Goal: Information Seeking & Learning: Learn about a topic

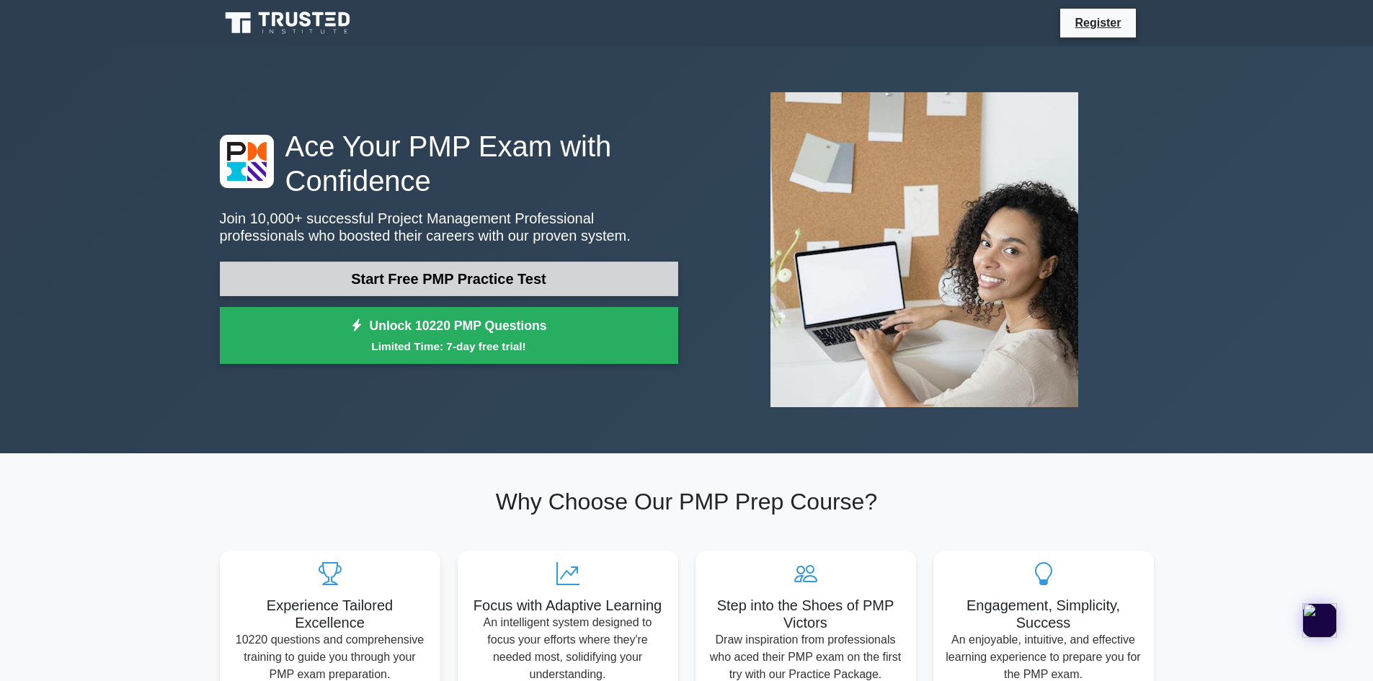
click at [396, 278] on link "Start Free PMP Practice Test" at bounding box center [449, 279] width 458 height 35
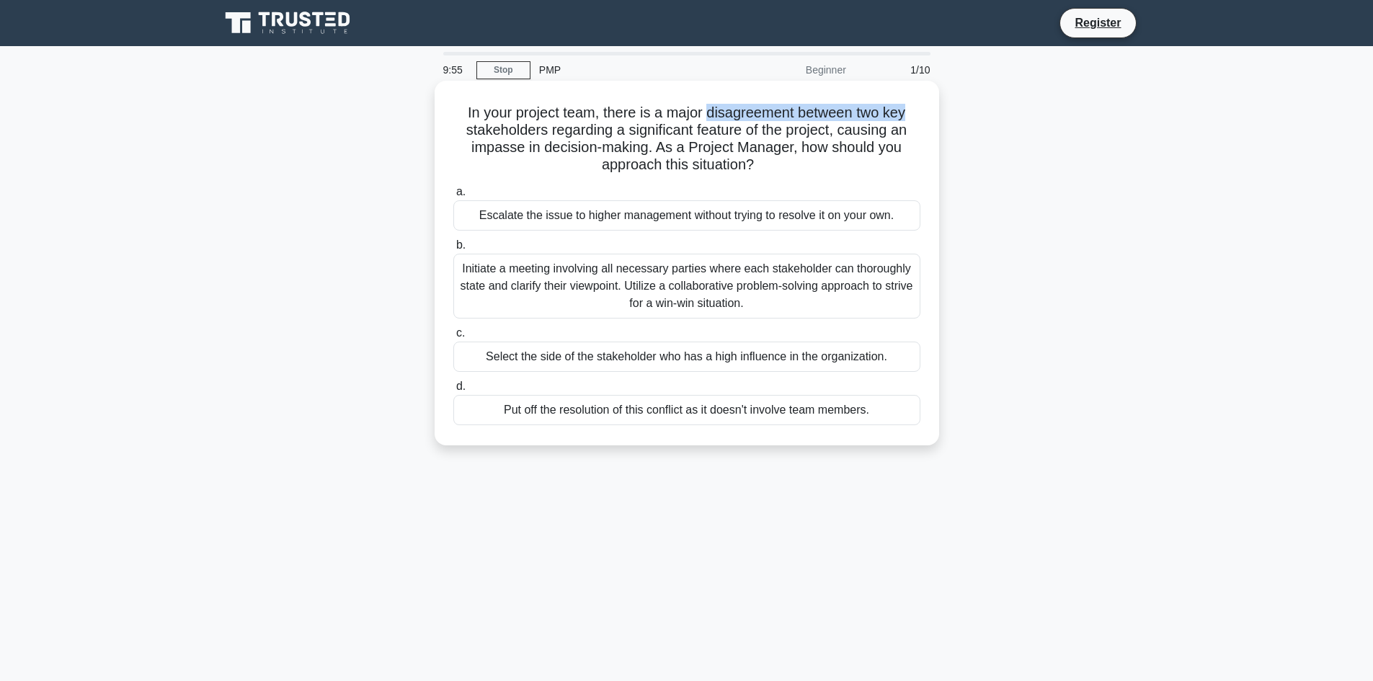
drag, startPoint x: 711, startPoint y: 110, endPoint x: 912, endPoint y: 121, distance: 200.7
click at [912, 121] on h5 "In your project team, there is a major disagreement between two key stakeholder…" at bounding box center [687, 139] width 470 height 71
drag, startPoint x: 618, startPoint y: 130, endPoint x: 815, endPoint y: 139, distance: 197.0
click at [815, 139] on h5 "In your project team, there is a major disagreement between two key stakeholder…" at bounding box center [687, 139] width 470 height 71
drag, startPoint x: 533, startPoint y: 151, endPoint x: 645, endPoint y: 154, distance: 112.5
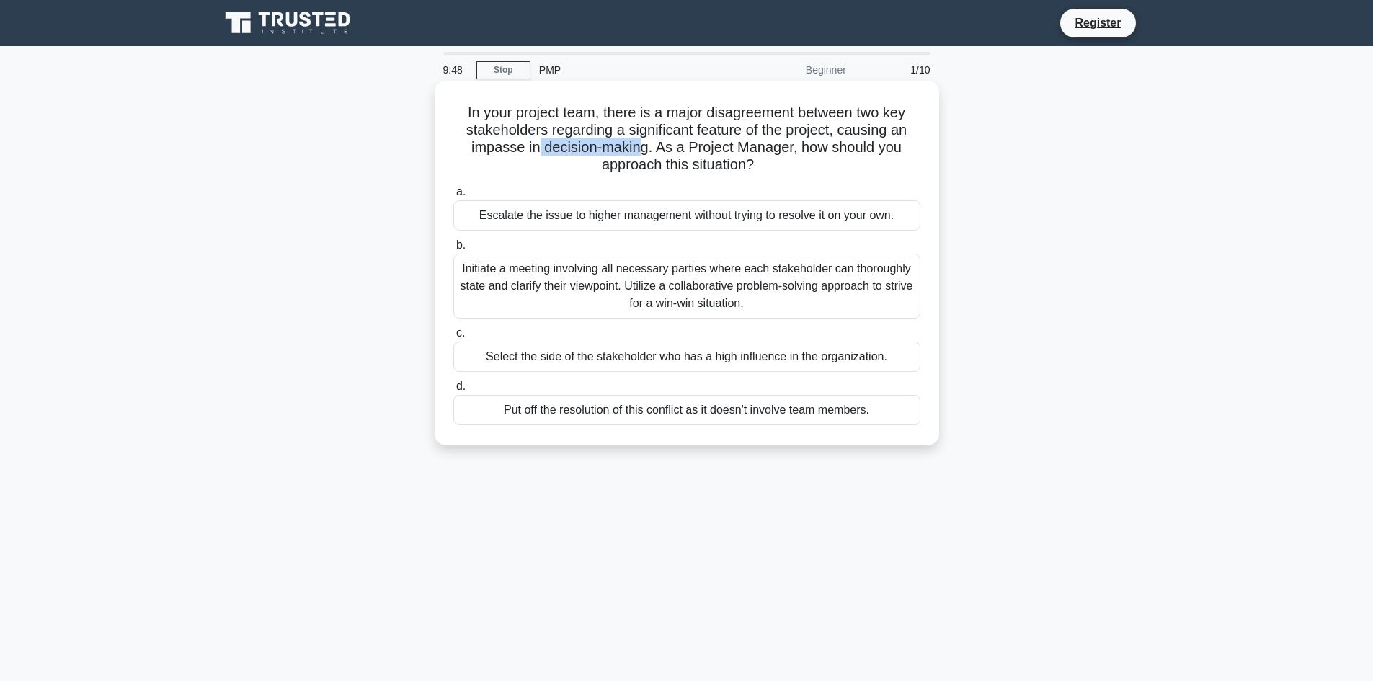
click at [641, 154] on h5 "In your project team, there is a major disagreement between two key stakeholder…" at bounding box center [687, 139] width 470 height 71
drag, startPoint x: 675, startPoint y: 156, endPoint x: 838, endPoint y: 161, distance: 163.0
click at [838, 161] on h5 "In your project team, there is a major disagreement between two key stakeholder…" at bounding box center [687, 139] width 470 height 71
click at [634, 275] on div "Initiate a meeting involving all necessary parties where each stakeholder can t…" at bounding box center [686, 286] width 467 height 65
click at [453, 250] on input "b. Initiate a meeting involving all necessary parties where each stakeholder ca…" at bounding box center [453, 245] width 0 height 9
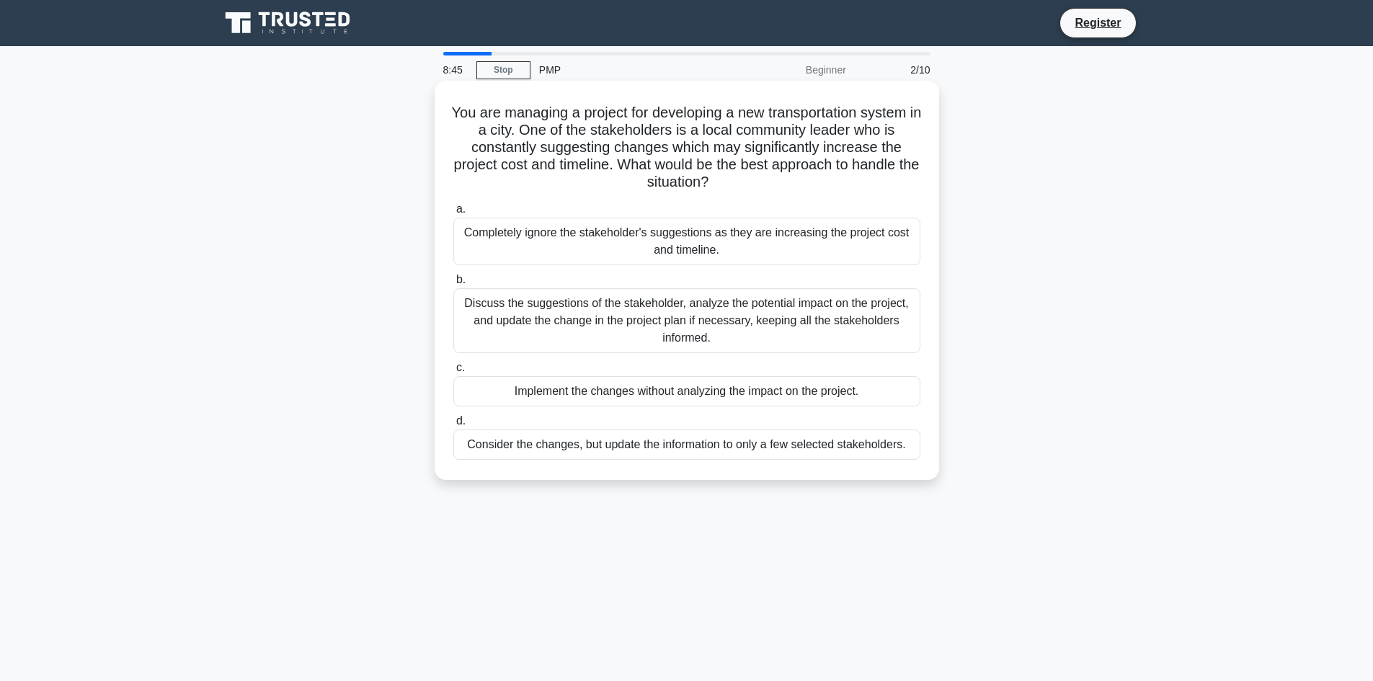
click at [703, 319] on div "Discuss the suggestions of the stakeholder, analyze the potential impact on the…" at bounding box center [686, 320] width 467 height 65
click at [453, 285] on input "b. Discuss the suggestions of the stakeholder, analyze the potential impact on …" at bounding box center [453, 279] width 0 height 9
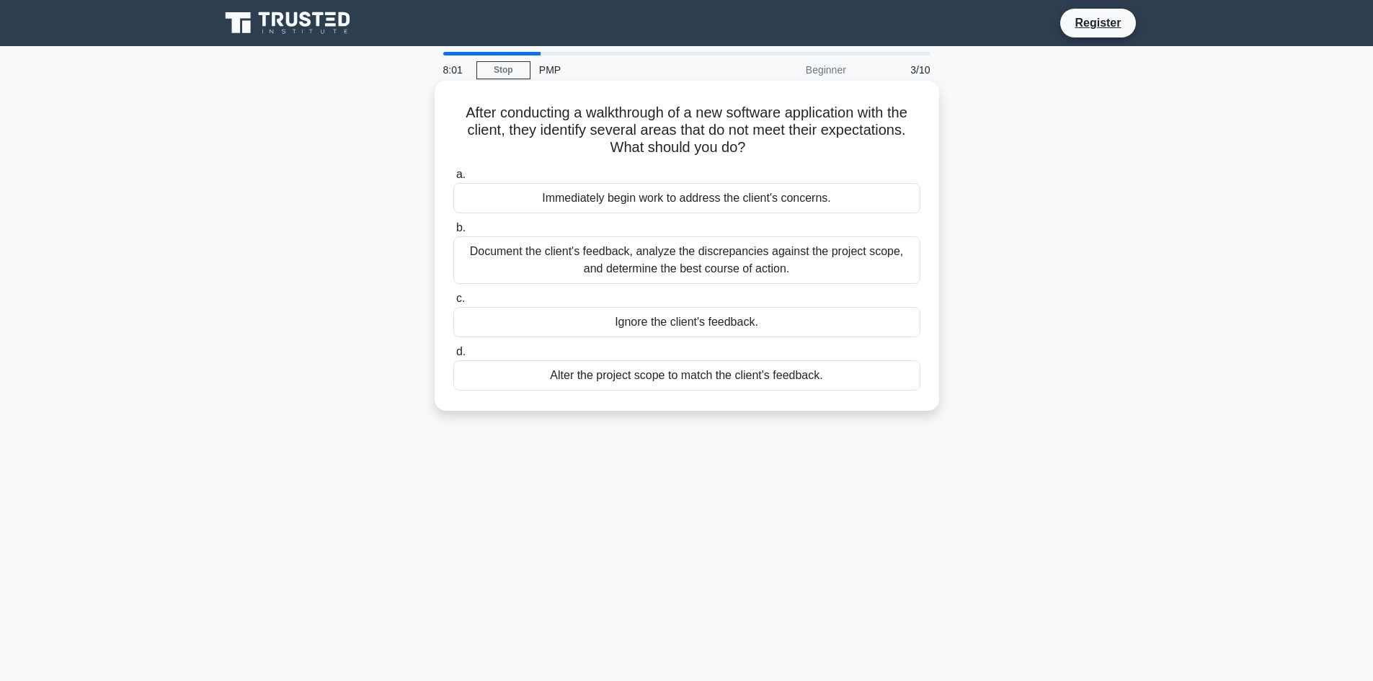
click at [669, 273] on div "Document the client's feedback, analyze the discrepancies against the project s…" at bounding box center [686, 260] width 467 height 48
click at [453, 233] on input "b. Document the client's feedback, analyze the discrepancies against the projec…" at bounding box center [453, 227] width 0 height 9
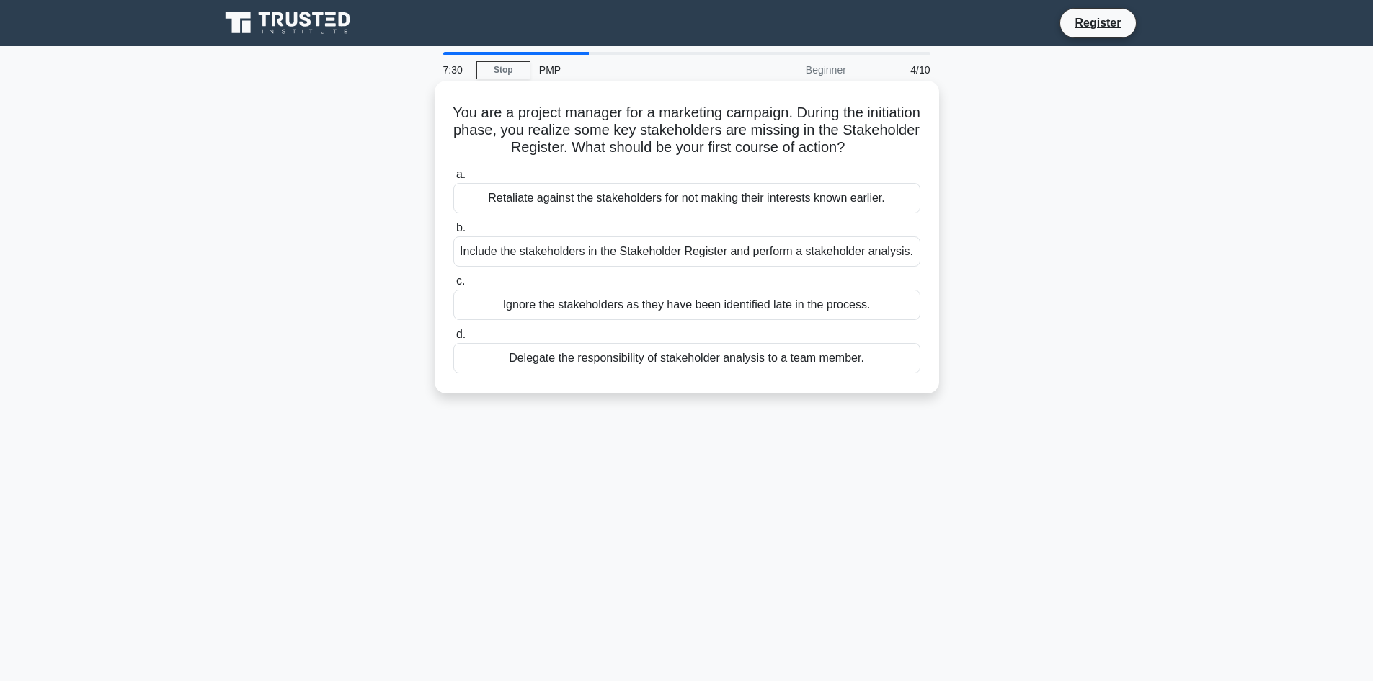
click at [687, 368] on div "Delegate the responsibility of stakeholder analysis to a team member." at bounding box center [686, 358] width 467 height 30
click at [453, 339] on input "d. Delegate the responsibility of stakeholder analysis to a team member." at bounding box center [453, 334] width 0 height 9
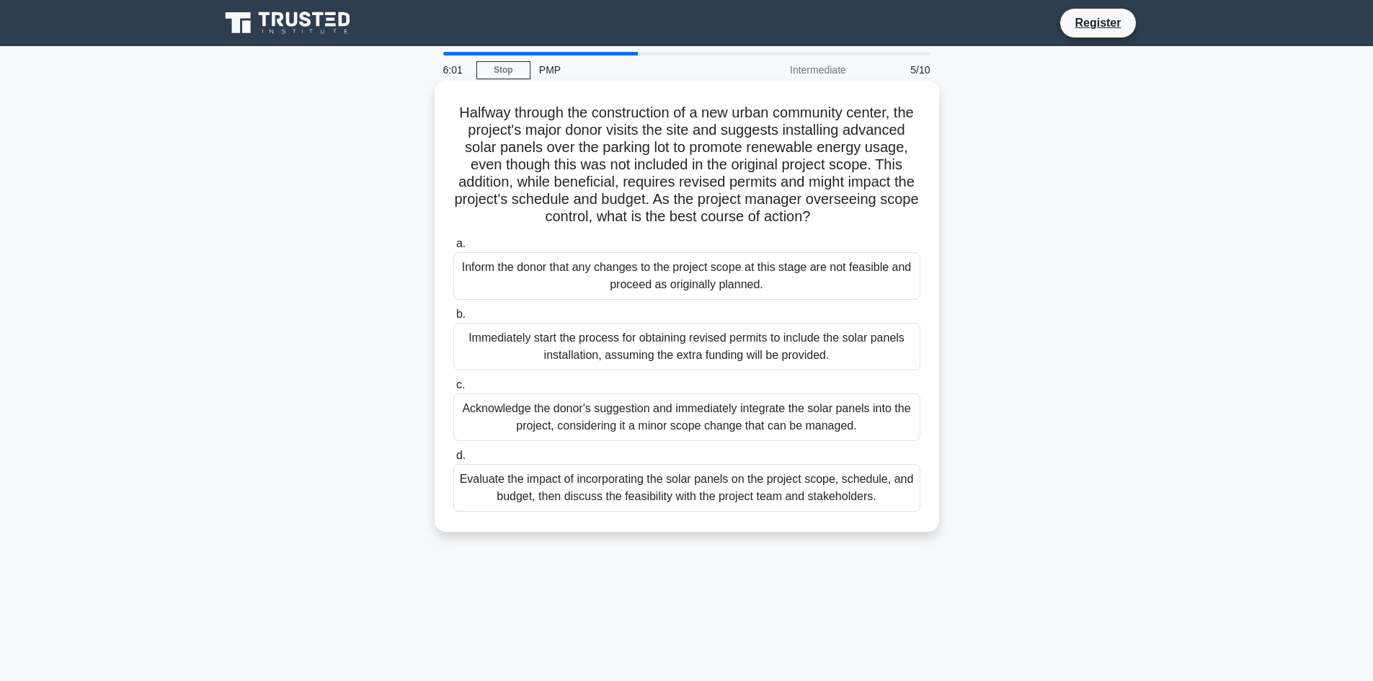
click at [633, 364] on div "Immediately start the process for obtaining revised permits to include the sola…" at bounding box center [686, 347] width 467 height 48
click at [453, 319] on input "b. Immediately start the process for obtaining revised permits to include the s…" at bounding box center [453, 314] width 0 height 9
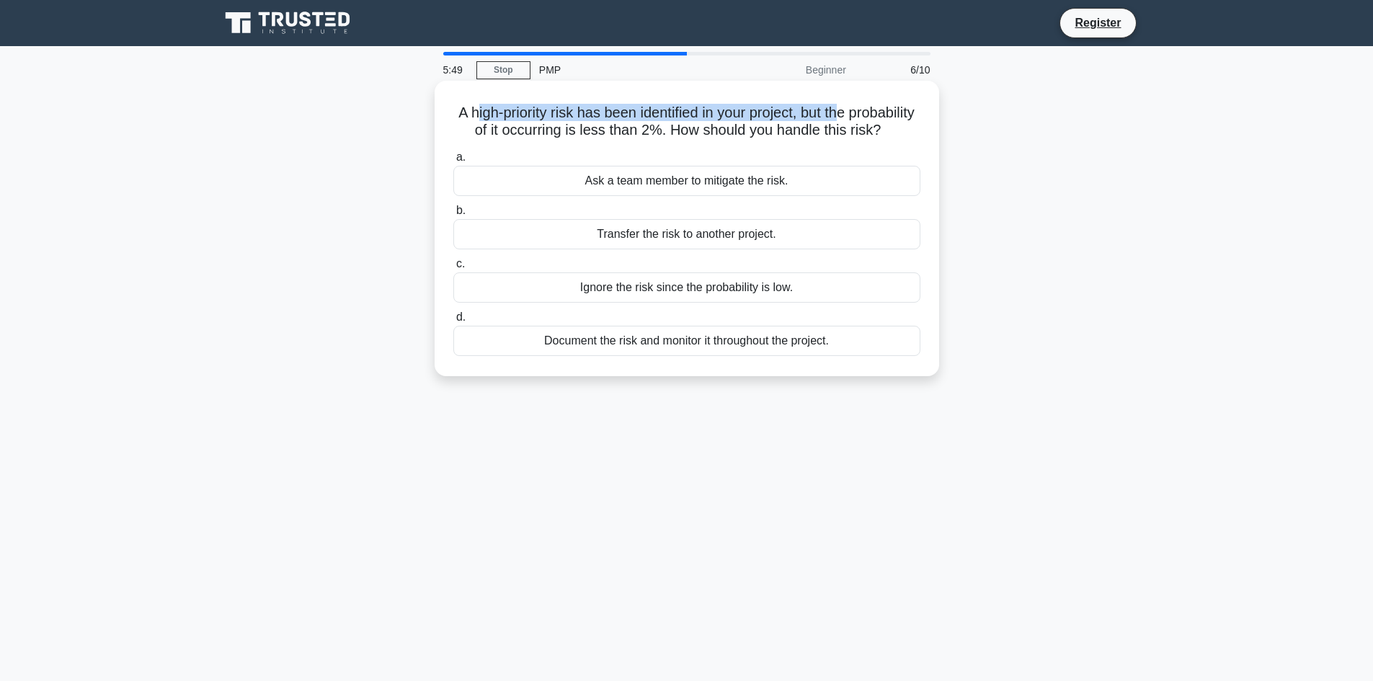
drag, startPoint x: 505, startPoint y: 112, endPoint x: 884, endPoint y: 110, distance: 379.1
click at [884, 110] on h5 "A high-priority risk has been identified in your project, but the probability o…" at bounding box center [687, 122] width 470 height 36
click at [743, 356] on div "Document the risk and monitor it throughout the project." at bounding box center [686, 341] width 467 height 30
click at [453, 322] on input "d. Document the risk and monitor it throughout the project." at bounding box center [453, 317] width 0 height 9
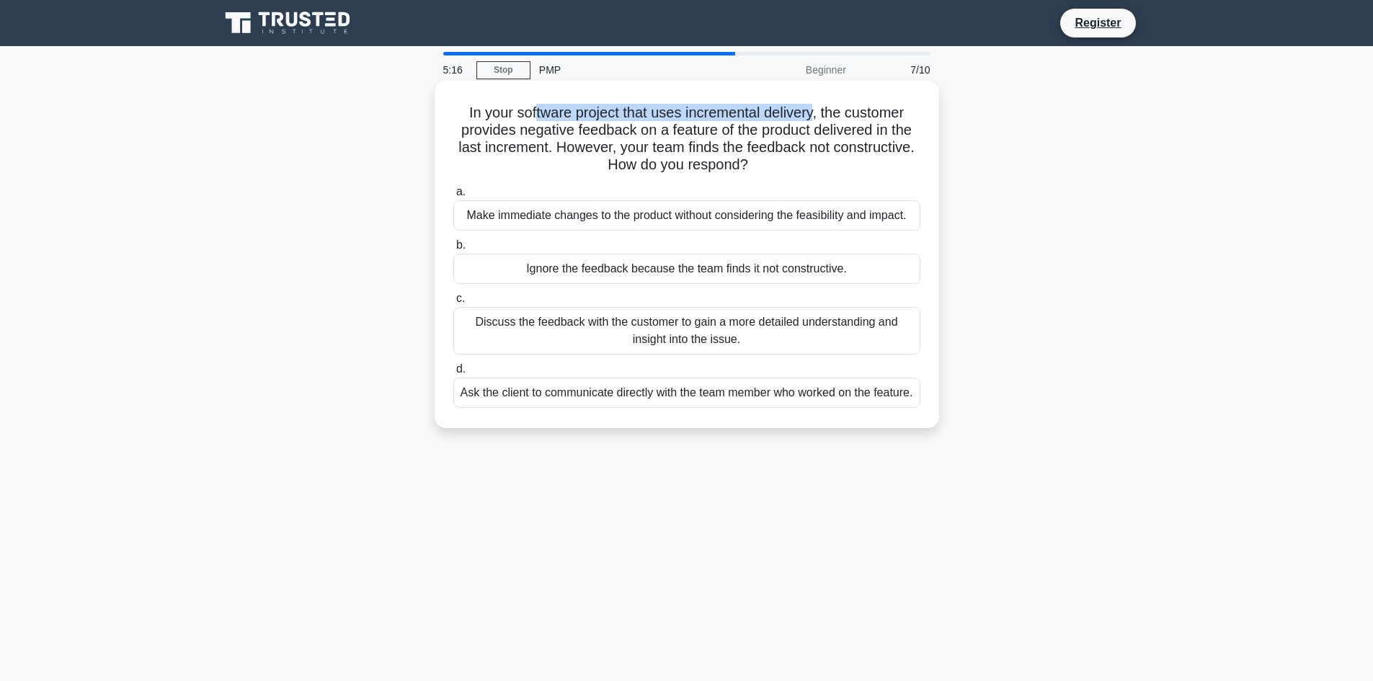
drag, startPoint x: 532, startPoint y: 112, endPoint x: 819, endPoint y: 116, distance: 286.9
click at [819, 116] on h5 "In your software project that uses incremental delivery, the customer provides …" at bounding box center [687, 139] width 470 height 71
drag, startPoint x: 840, startPoint y: 113, endPoint x: 878, endPoint y: 117, distance: 37.7
click at [878, 117] on h5 "In your software project that uses incremental delivery, the customer provides …" at bounding box center [687, 139] width 470 height 71
drag, startPoint x: 605, startPoint y: 133, endPoint x: 659, endPoint y: 132, distance: 54.1
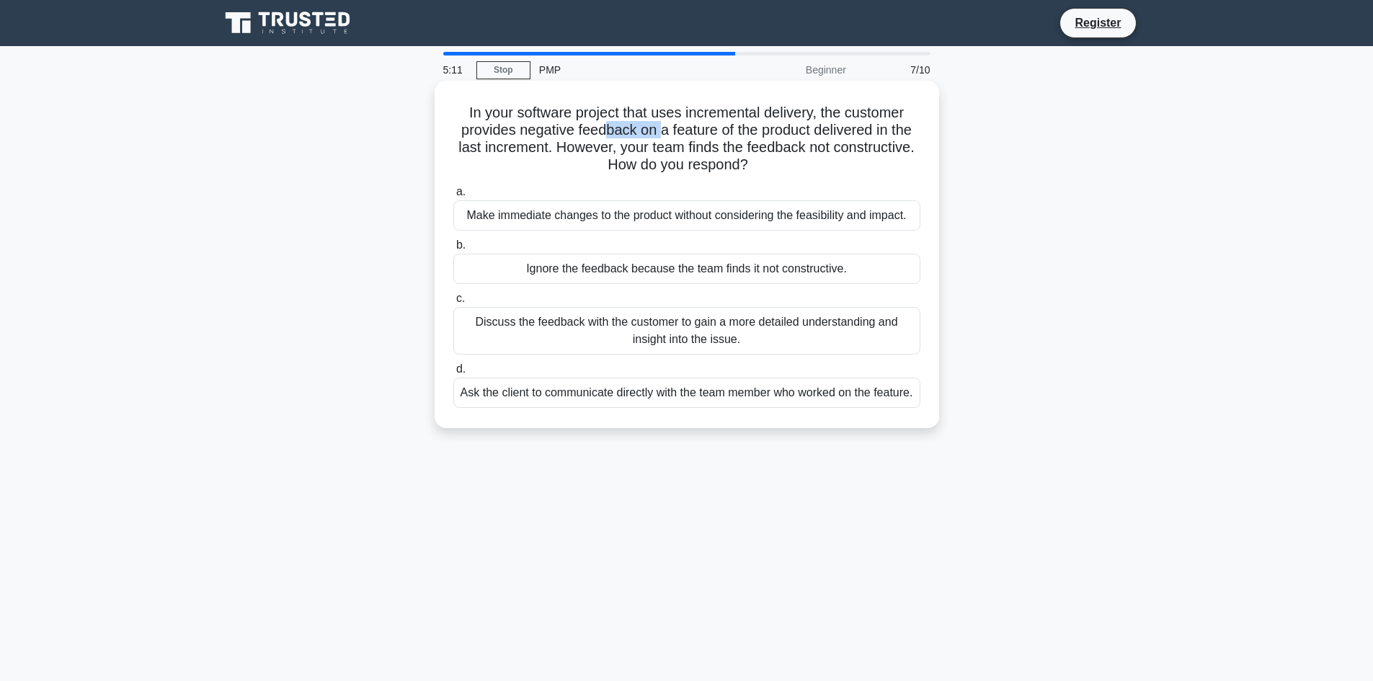
click at [659, 132] on h5 "In your software project that uses incremental delivery, the customer provides …" at bounding box center [687, 139] width 470 height 71
drag, startPoint x: 667, startPoint y: 129, endPoint x: 865, endPoint y: 125, distance: 197.5
click at [865, 125] on h5 "In your software project that uses incremental delivery, the customer provides …" at bounding box center [687, 139] width 470 height 71
drag, startPoint x: 556, startPoint y: 152, endPoint x: 915, endPoint y: 154, distance: 359.7
click at [915, 154] on h5 "In your software project that uses incremental delivery, the customer provides …" at bounding box center [687, 139] width 470 height 71
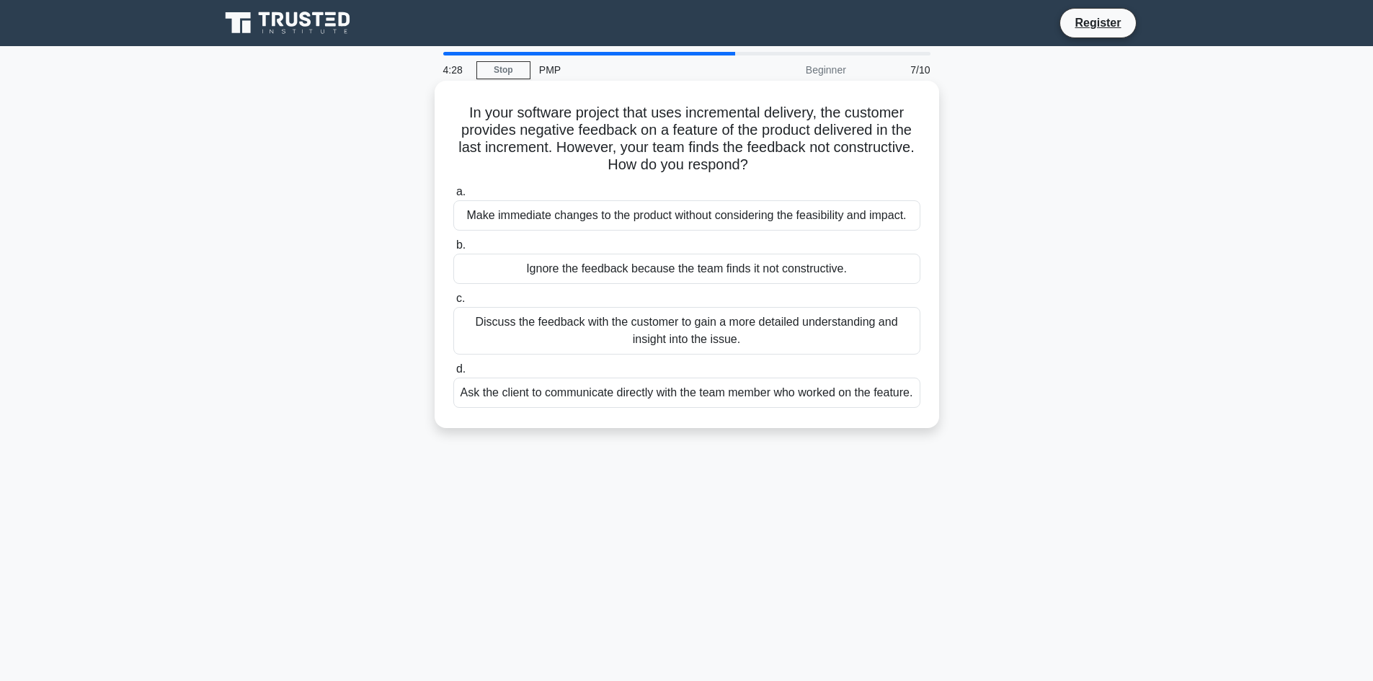
click at [650, 332] on div "Discuss the feedback with the customer to gain a more detailed understanding an…" at bounding box center [686, 331] width 467 height 48
click at [453, 303] on input "c. Discuss the feedback with the customer to gain a more detailed understanding…" at bounding box center [453, 298] width 0 height 9
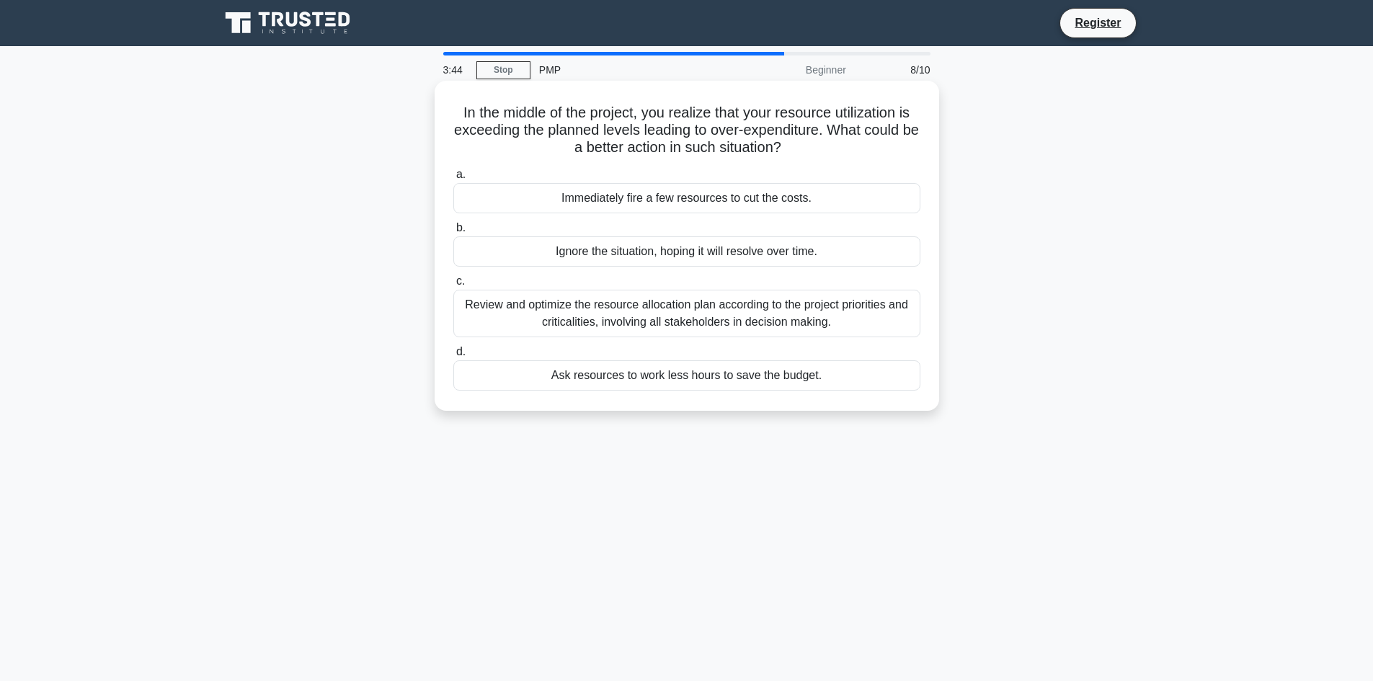
click at [605, 321] on div "Review and optimize the resource allocation plan according to the project prior…" at bounding box center [686, 314] width 467 height 48
click at [453, 286] on input "c. Review and optimize the resource allocation plan according to the project pr…" at bounding box center [453, 281] width 0 height 9
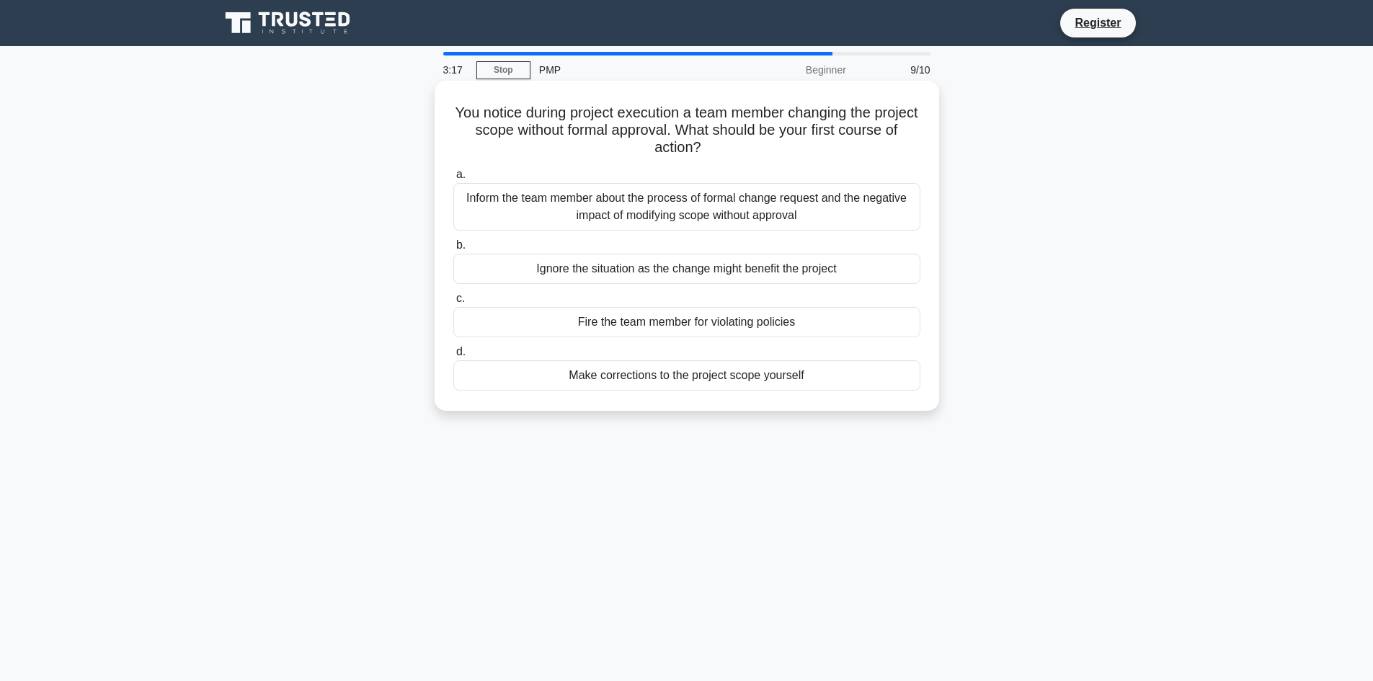
click at [642, 208] on div "Inform the team member about the process of formal change request and the negat…" at bounding box center [686, 207] width 467 height 48
click at [453, 179] on input "a. Inform the team member about the process of formal change request and the ne…" at bounding box center [453, 174] width 0 height 9
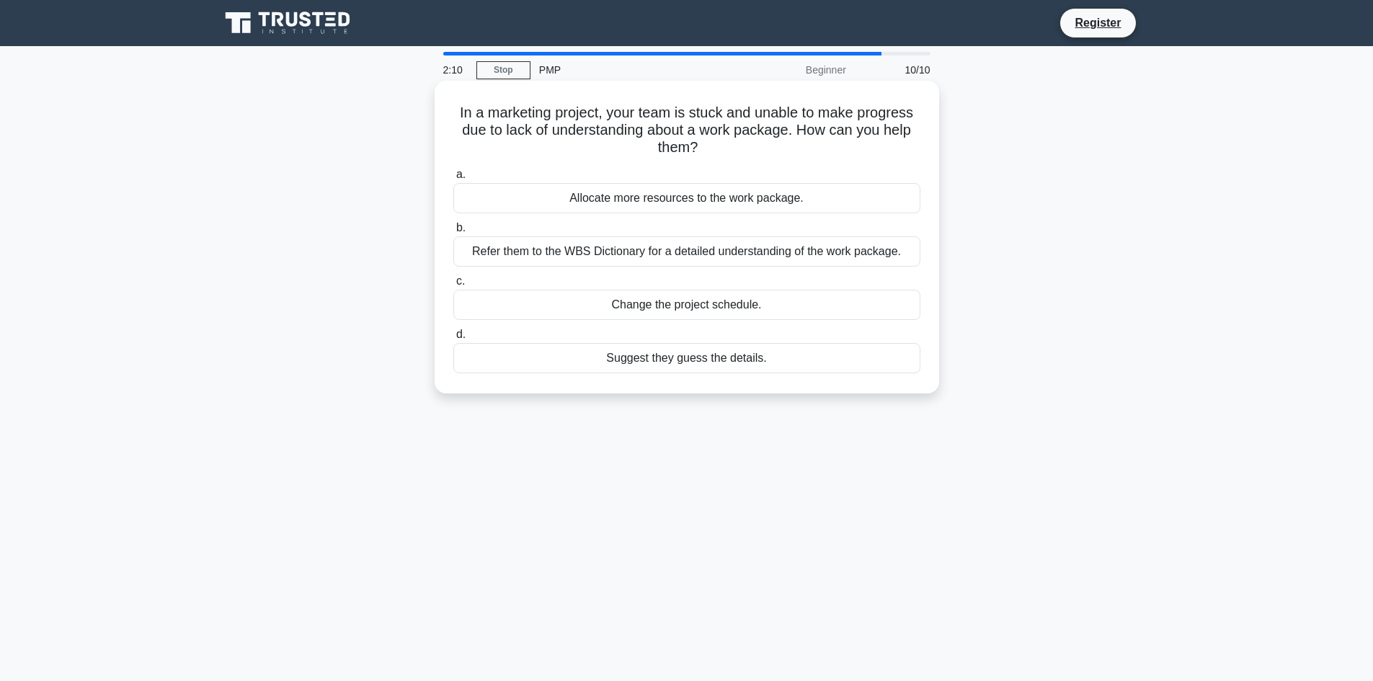
click at [677, 305] on div "Change the project schedule." at bounding box center [686, 305] width 467 height 30
click at [453, 286] on input "c. Change the project schedule." at bounding box center [453, 281] width 0 height 9
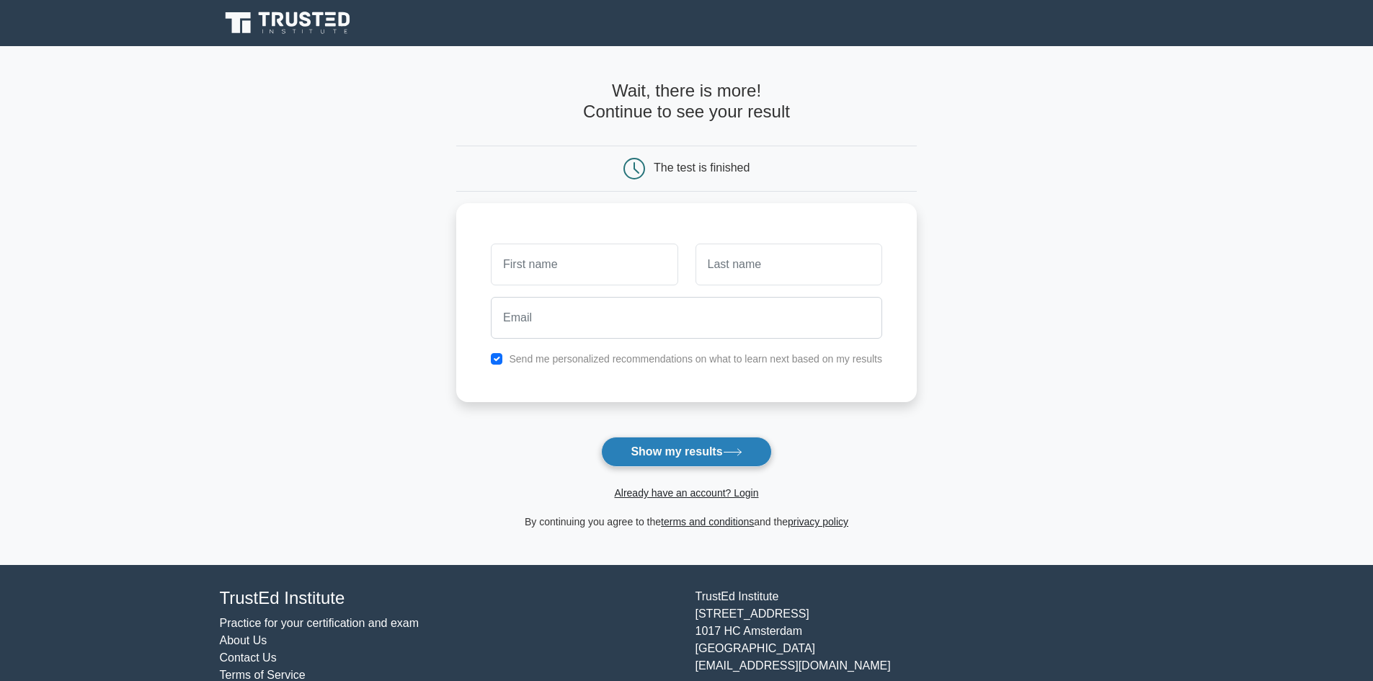
click at [689, 450] on button "Show my results" at bounding box center [686, 452] width 170 height 30
click at [515, 250] on input "text" at bounding box center [584, 261] width 187 height 42
type input "shivani"
click at [772, 280] on input "text" at bounding box center [789, 261] width 187 height 42
type input "shah"
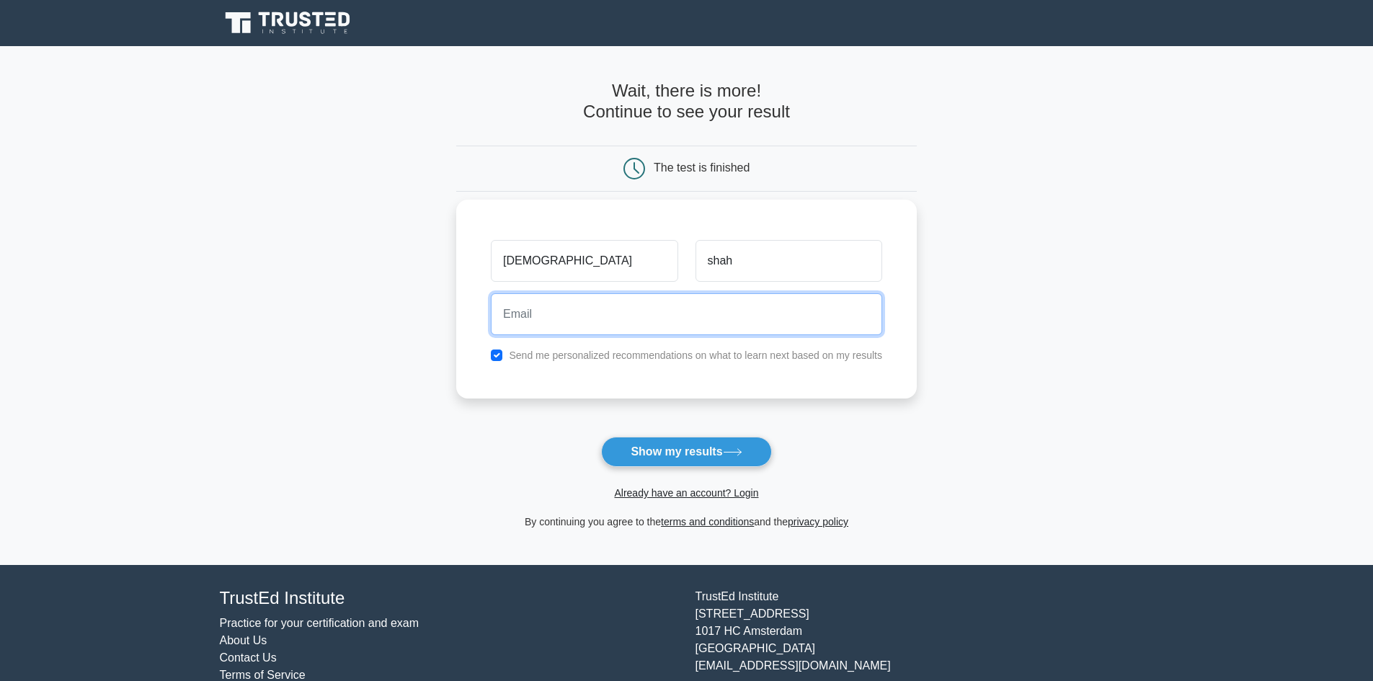
click at [703, 334] on input "email" at bounding box center [686, 314] width 391 height 42
click at [498, 360] on input "checkbox" at bounding box center [497, 356] width 12 height 12
checkbox input "false"
click at [559, 329] on input "email" at bounding box center [686, 314] width 391 height 42
type input "piyarkkf@gmail.com"
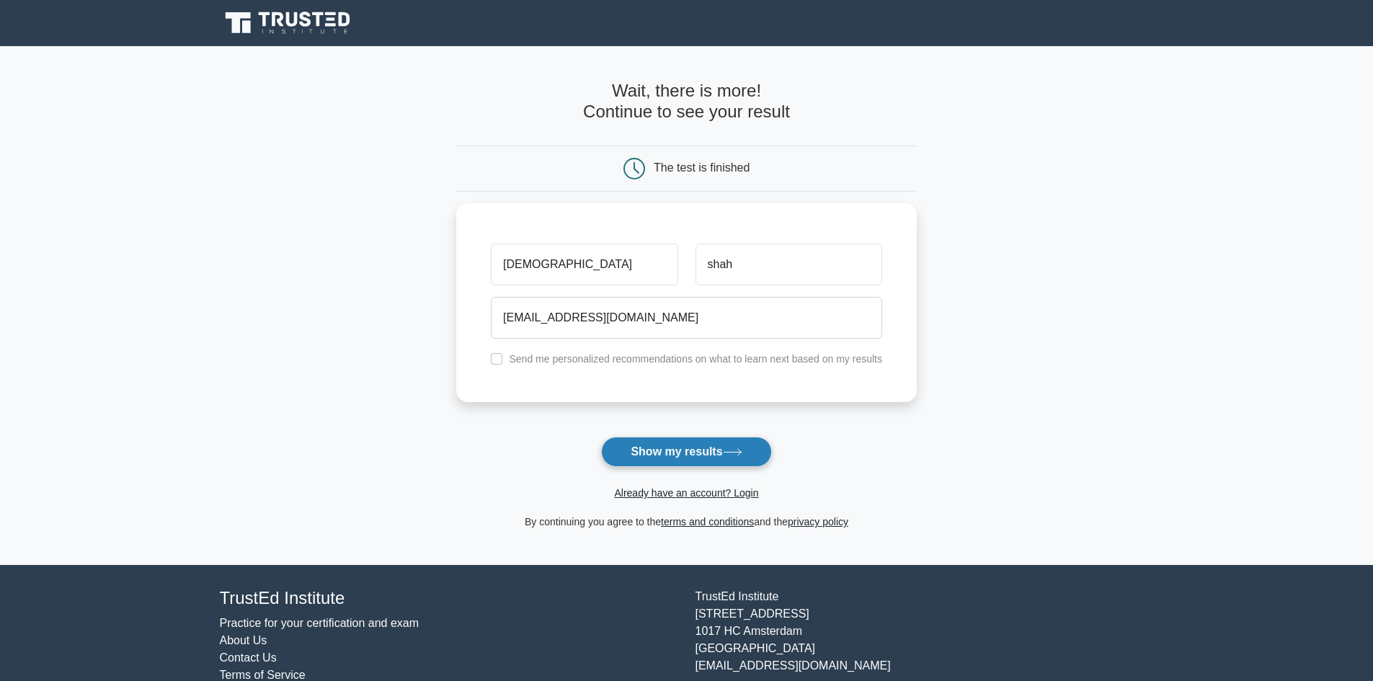
click at [675, 453] on button "Show my results" at bounding box center [686, 452] width 170 height 30
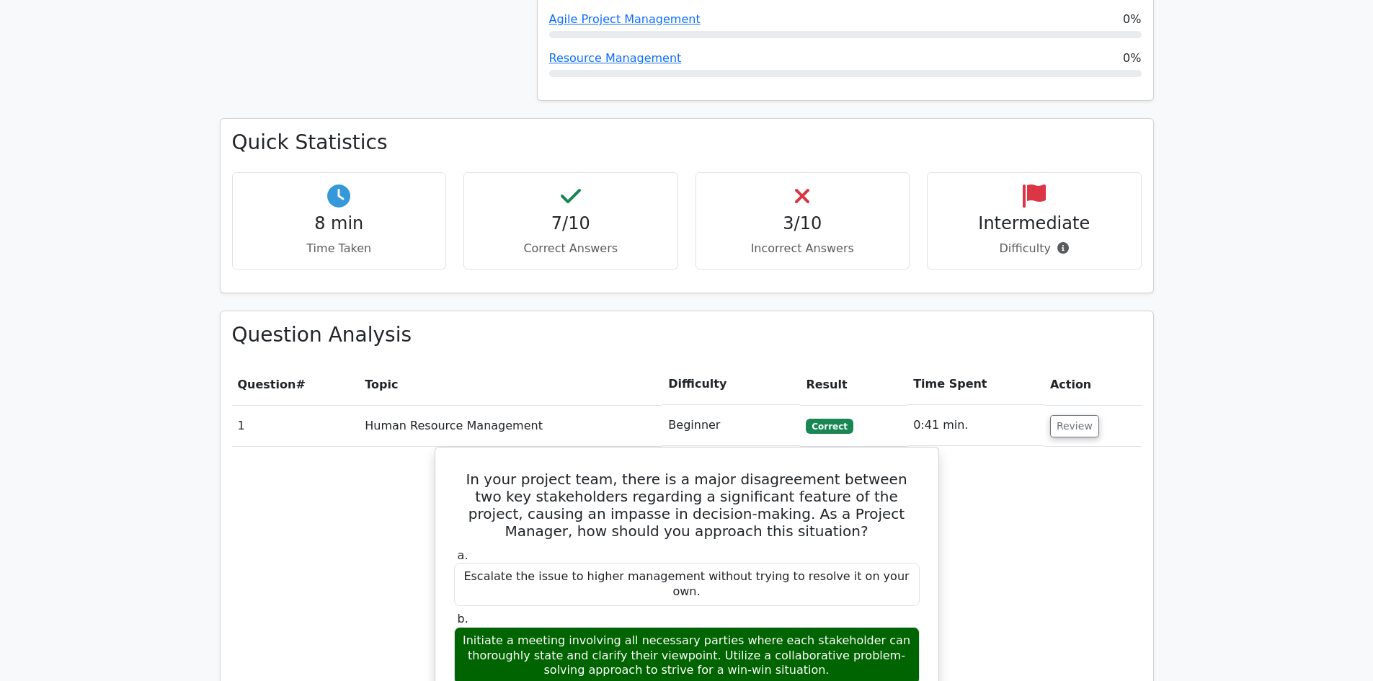
scroll to position [865, 0]
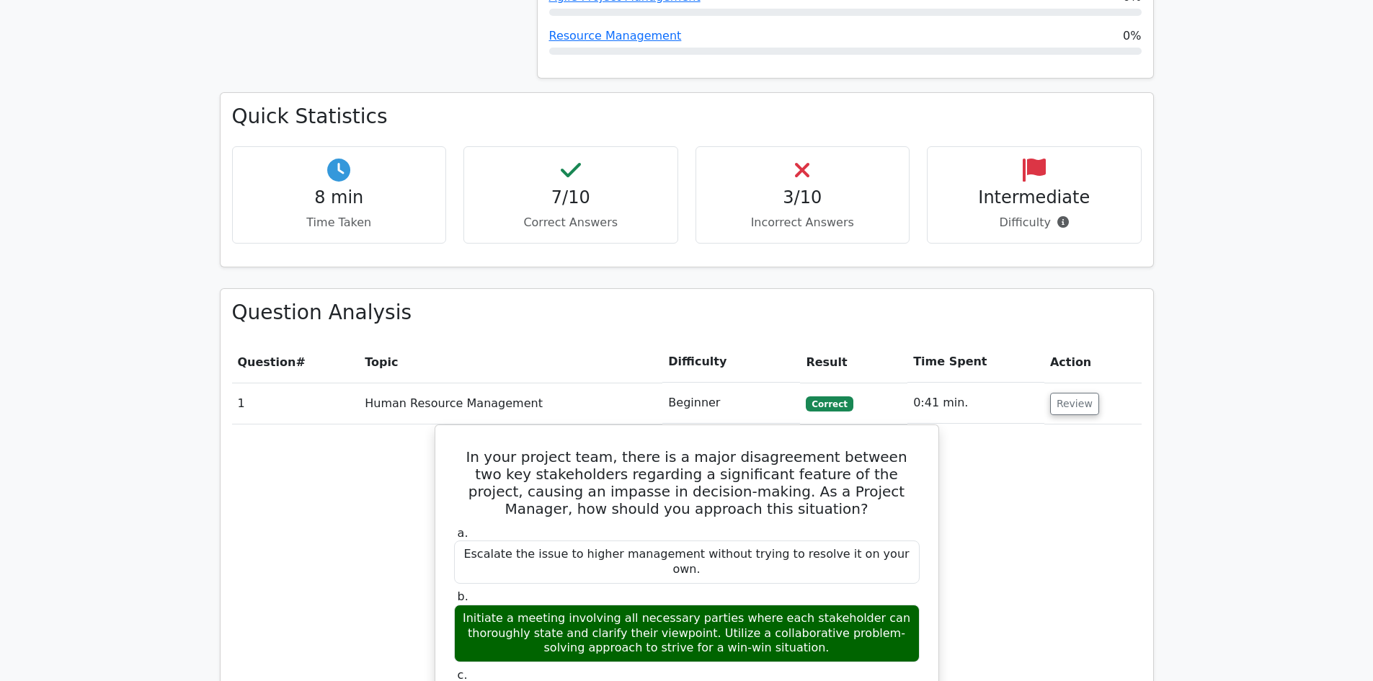
click at [1021, 179] on div "Intermediate Difficulty" at bounding box center [1034, 194] width 215 height 97
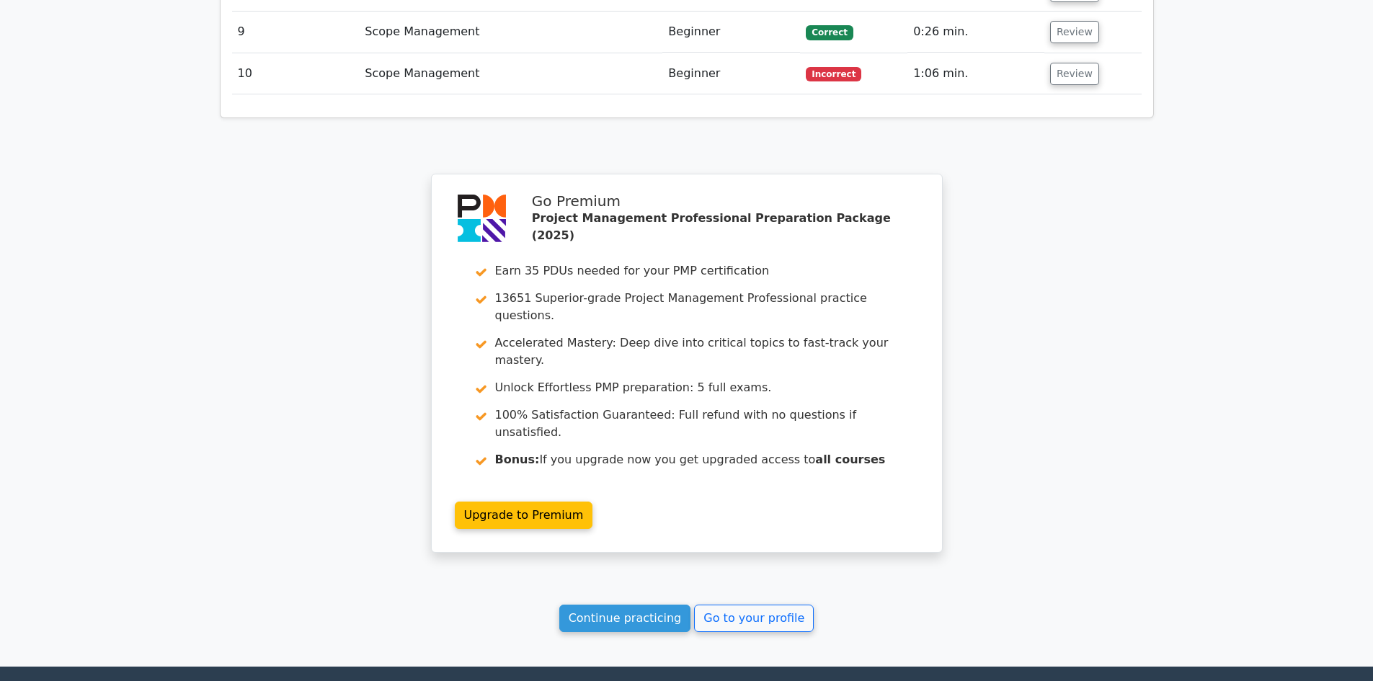
scroll to position [2323, 0]
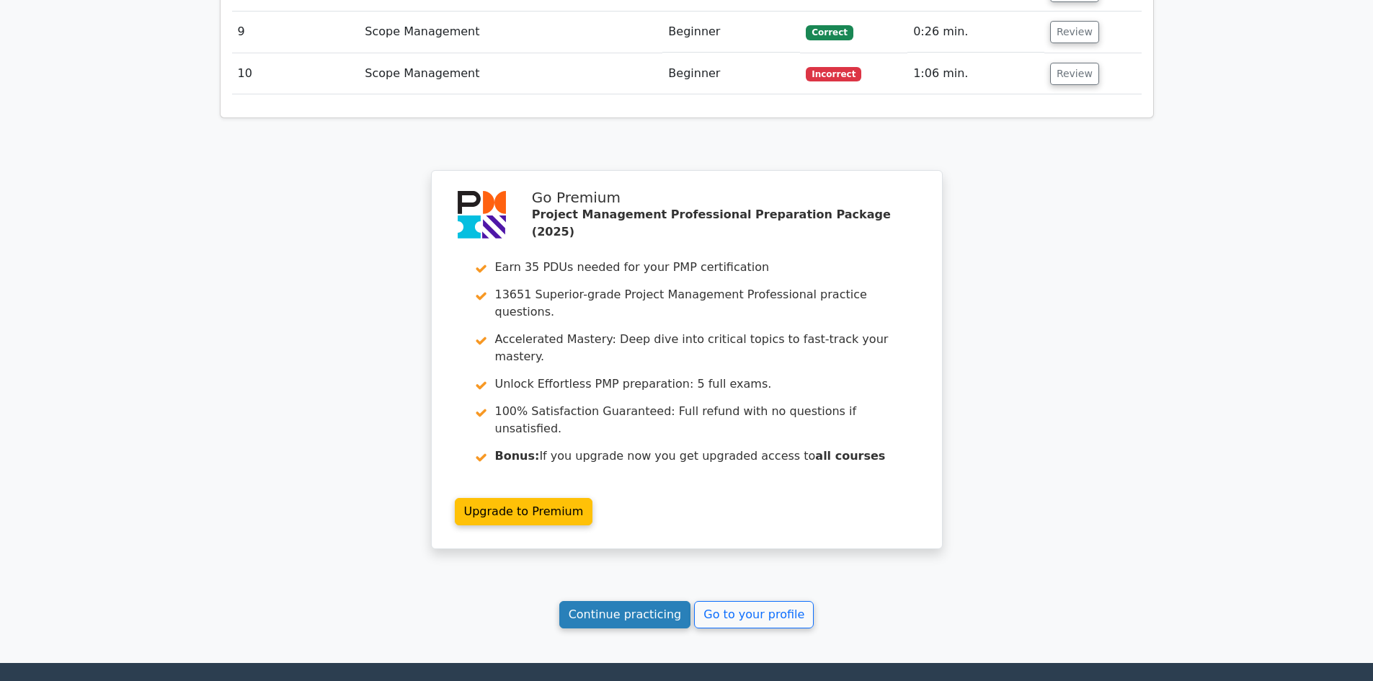
click at [670, 601] on link "Continue practicing" at bounding box center [625, 614] width 132 height 27
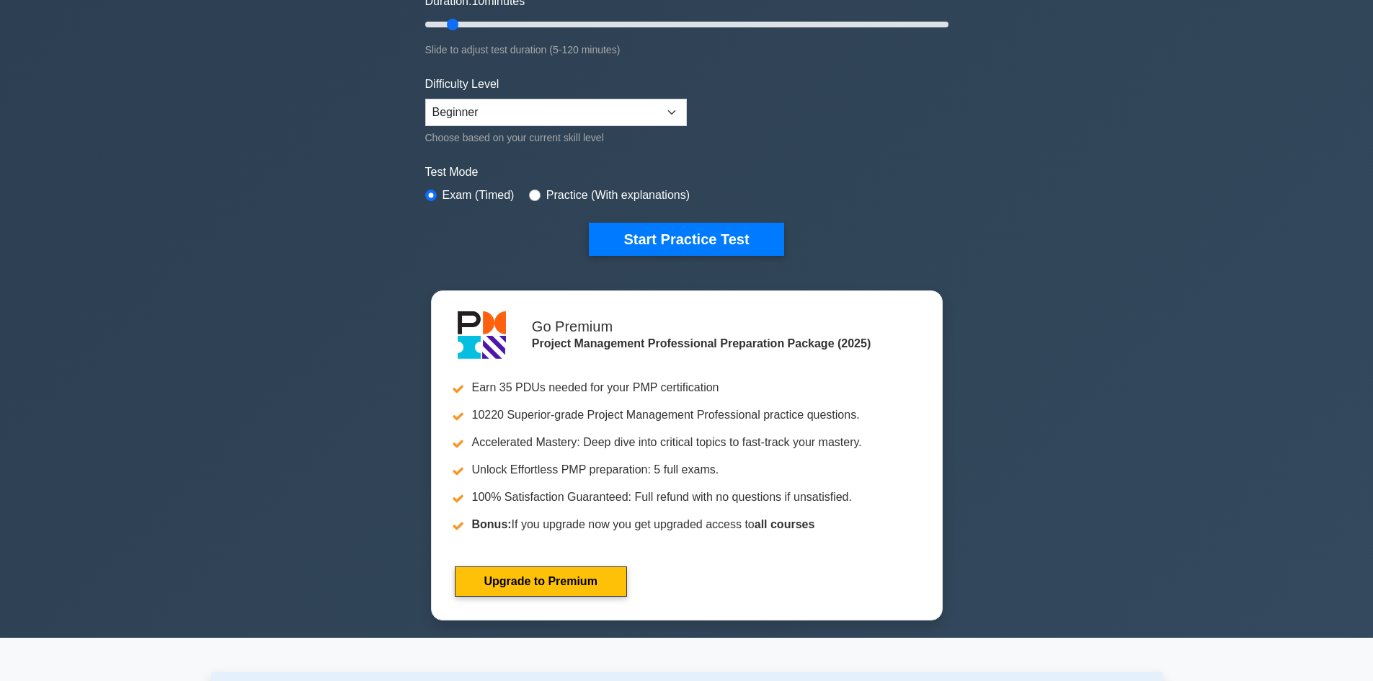
scroll to position [288, 0]
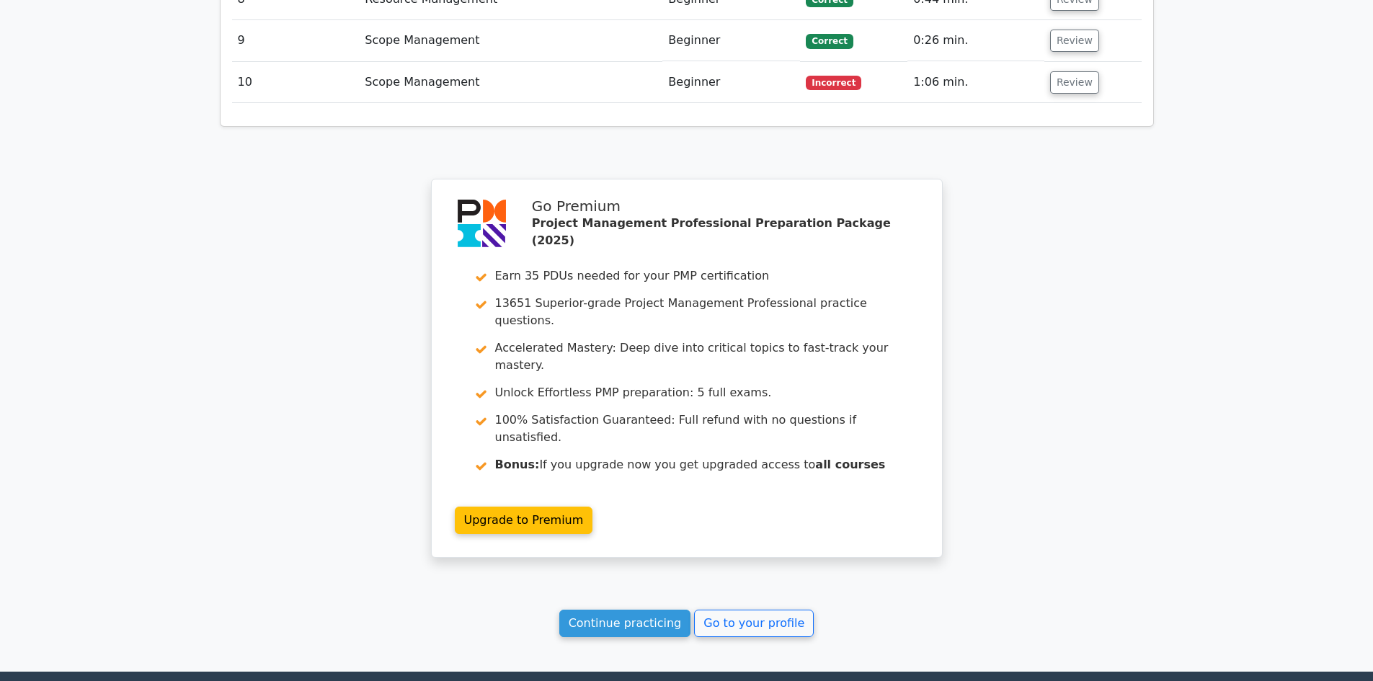
scroll to position [2323, 0]
